Goal: Task Accomplishment & Management: Complete application form

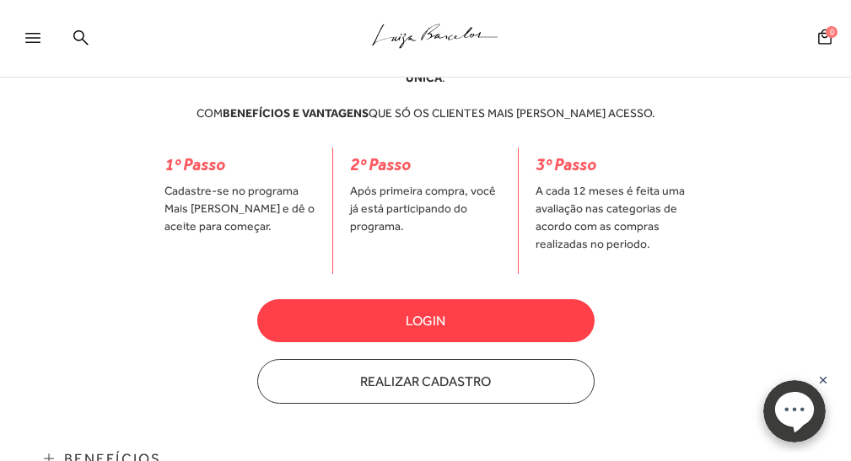
scroll to position [506, 0]
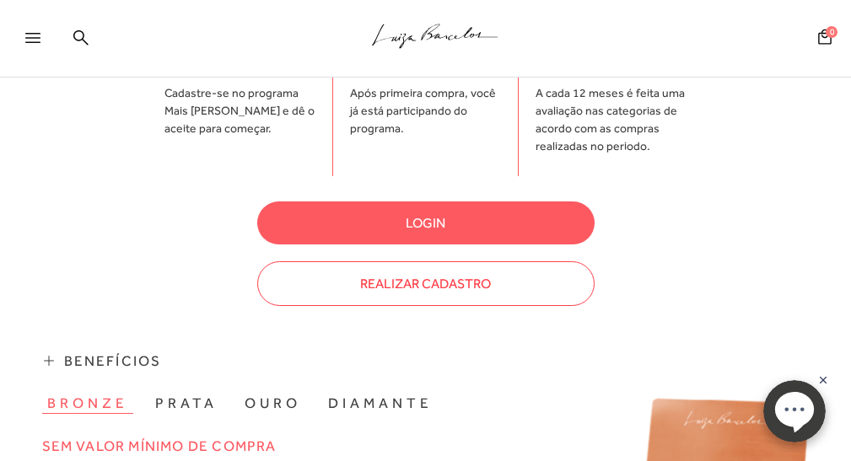
click at [433, 274] on button "Realizar Cadastro" at bounding box center [425, 284] width 337 height 45
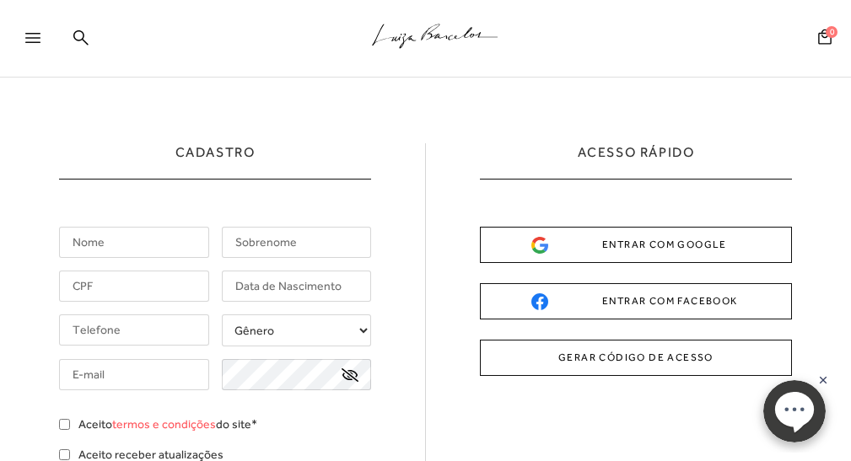
click at [75, 240] on input "text" at bounding box center [134, 242] width 150 height 31
type input "[PERSON_NAME]"
click at [334, 240] on input "text" at bounding box center [297, 242] width 150 height 31
type input "Leita"
click at [169, 289] on input "text" at bounding box center [134, 286] width 150 height 31
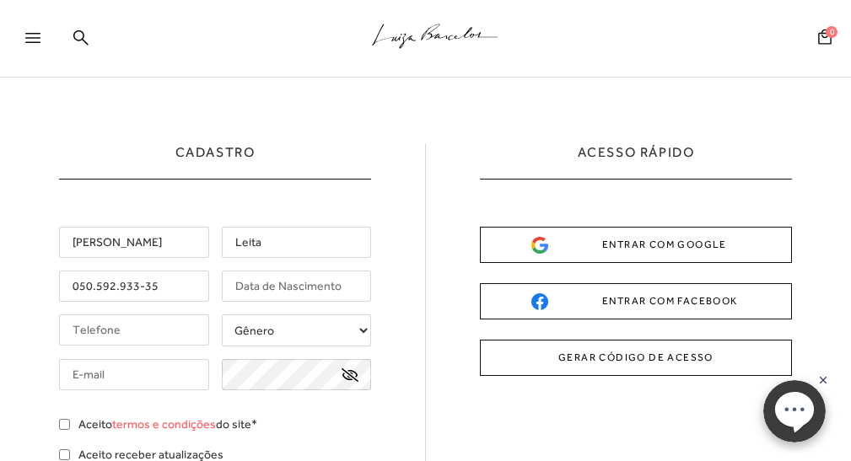
type input "050.592.933-35"
click at [294, 281] on input "text" at bounding box center [297, 286] width 150 height 31
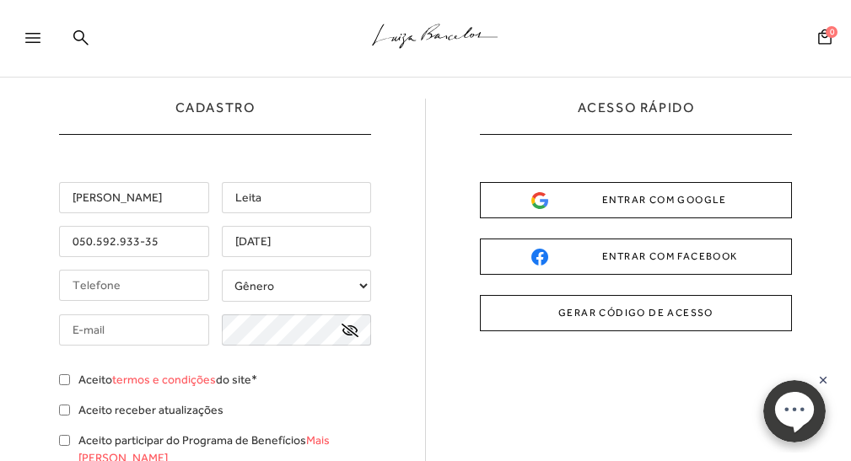
scroll to position [84, 0]
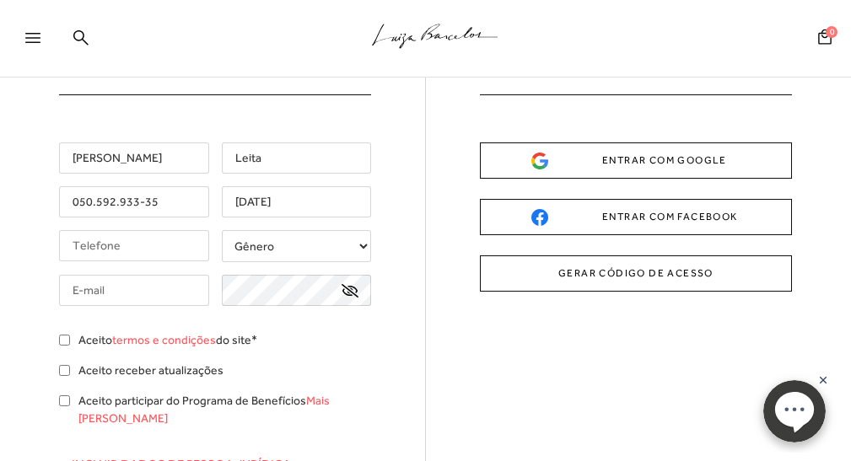
type input "[DATE]"
click at [120, 246] on input "tel" at bounding box center [134, 245] width 150 height 31
type input "[PHONE_NUMBER]"
click at [301, 243] on select "Gênero Feminino Masculino" at bounding box center [297, 246] width 150 height 32
select select
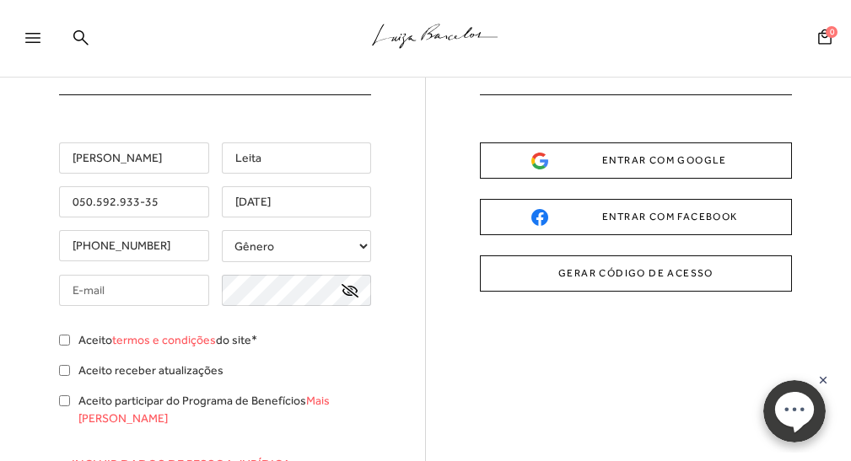
click at [222, 230] on select "Gênero Feminino Masculino" at bounding box center [297, 246] width 150 height 32
click at [172, 291] on input "text" at bounding box center [134, 290] width 150 height 31
type input "[PERSON_NAME][EMAIL_ADDRESS][DOMAIN_NAME]"
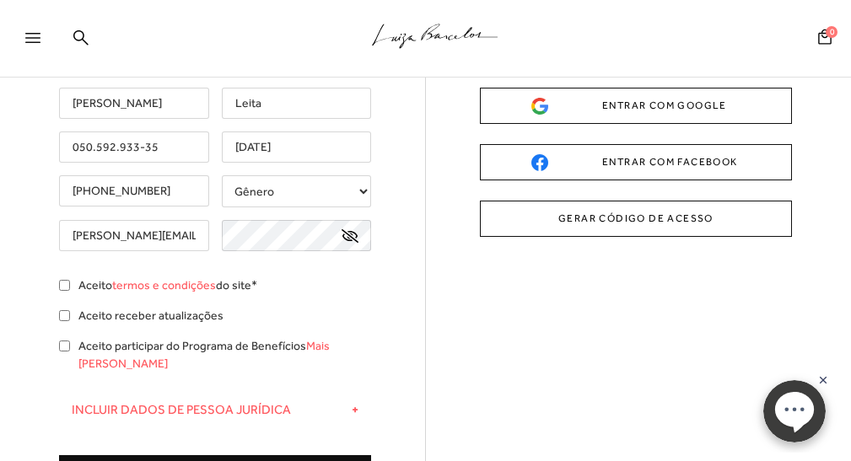
scroll to position [169, 0]
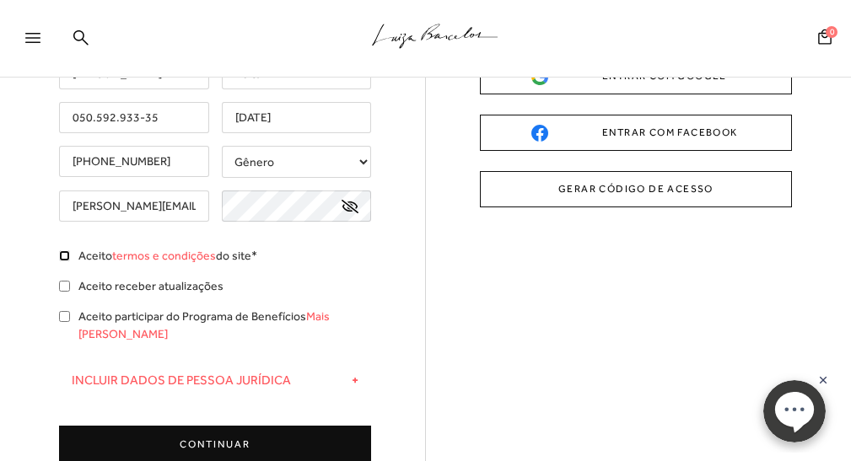
click at [62, 256] on input "Aceito termos e condições do site*" at bounding box center [64, 256] width 11 height 11
checkbox input "true"
click at [65, 316] on input "Aceito participar do Programa de Benefícios Mais [PERSON_NAME]" at bounding box center [64, 316] width 11 height 11
checkbox input "true"
click at [188, 428] on button "CONTINUAR" at bounding box center [215, 445] width 312 height 38
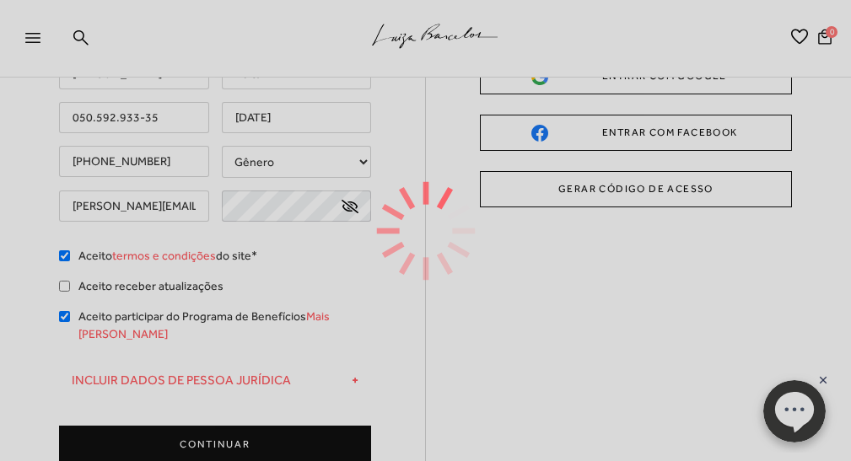
type input "[PERSON_NAME]"
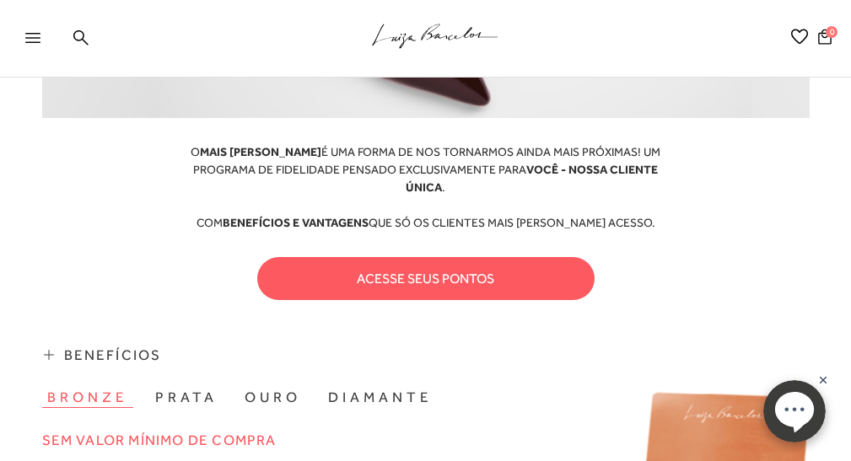
scroll to position [337, 0]
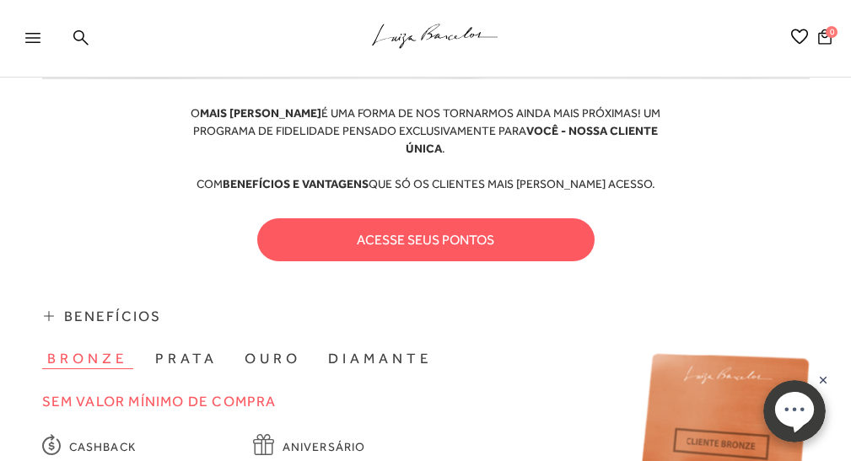
click at [413, 227] on button "acesse seus pontos" at bounding box center [425, 240] width 337 height 43
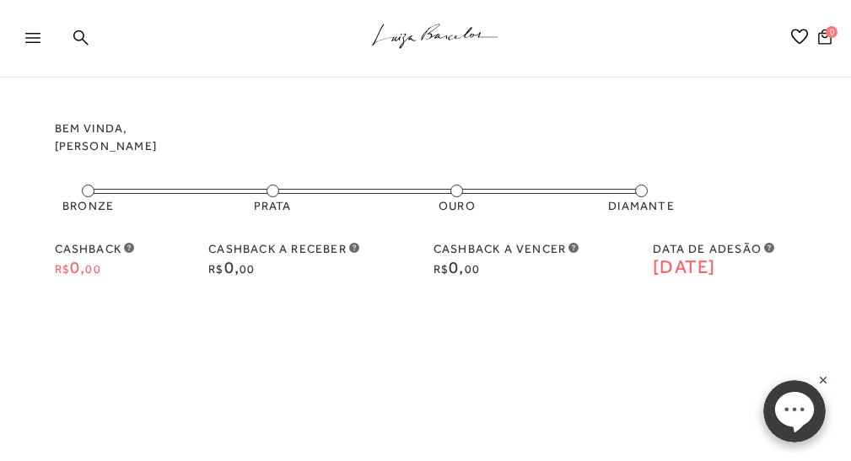
scroll to position [0, 0]
